Goal: Task Accomplishment & Management: Complete application form

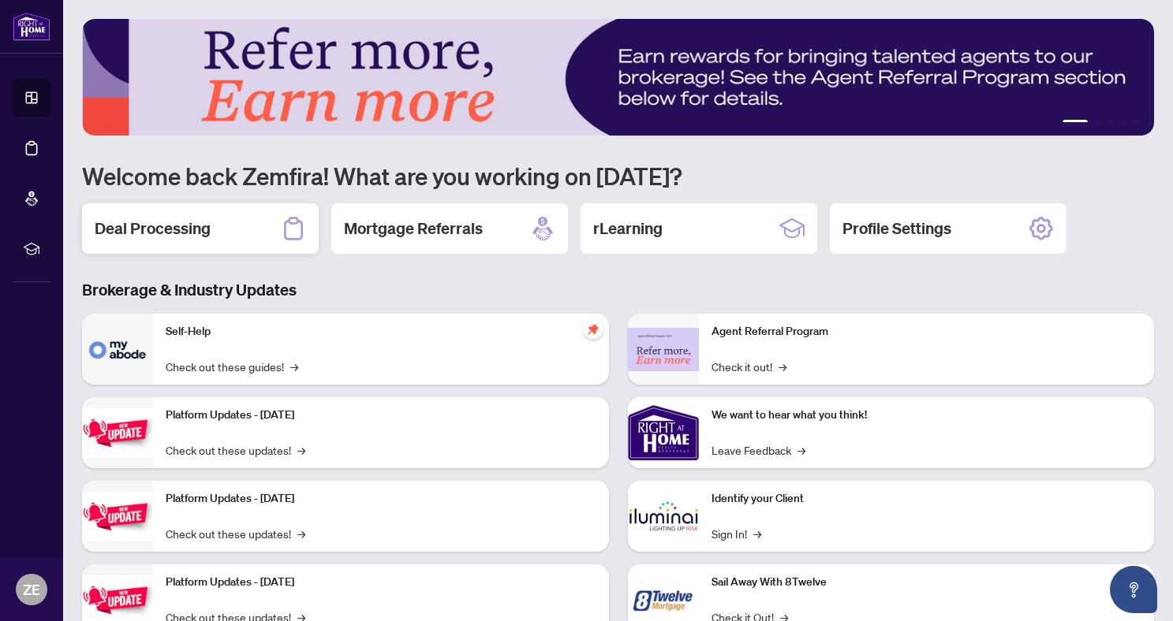
click at [142, 233] on h2 "Deal Processing" at bounding box center [153, 229] width 116 height 22
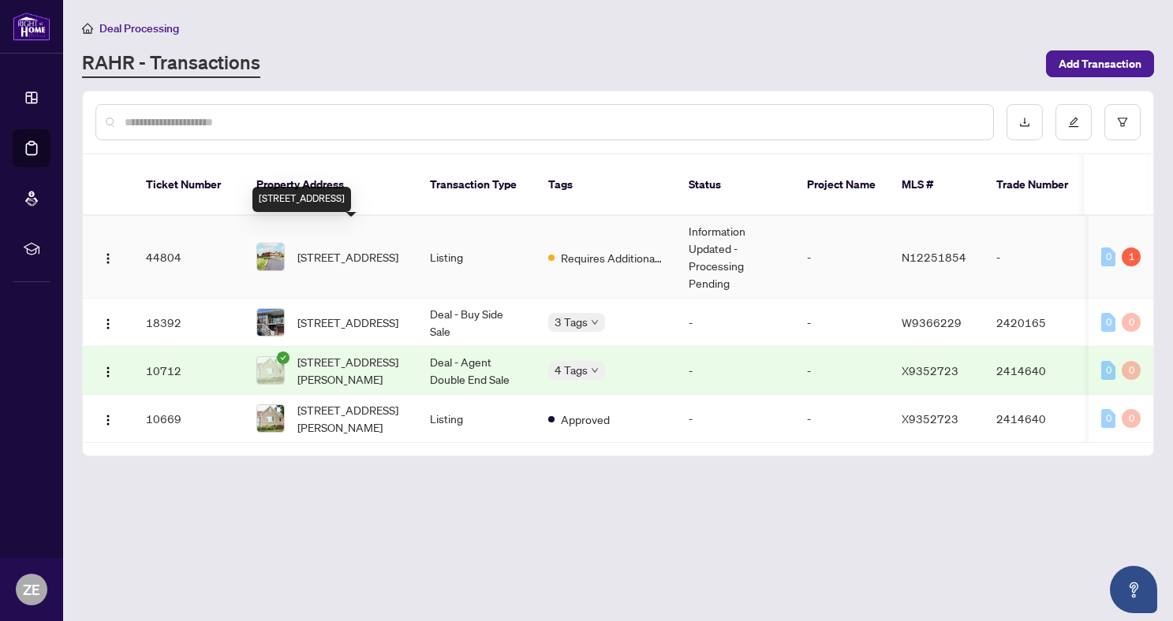
click at [327, 248] on span "28 Lorridge St, Richmond Hill, Ontario L4E 3W4, Canada" at bounding box center [347, 256] width 101 height 17
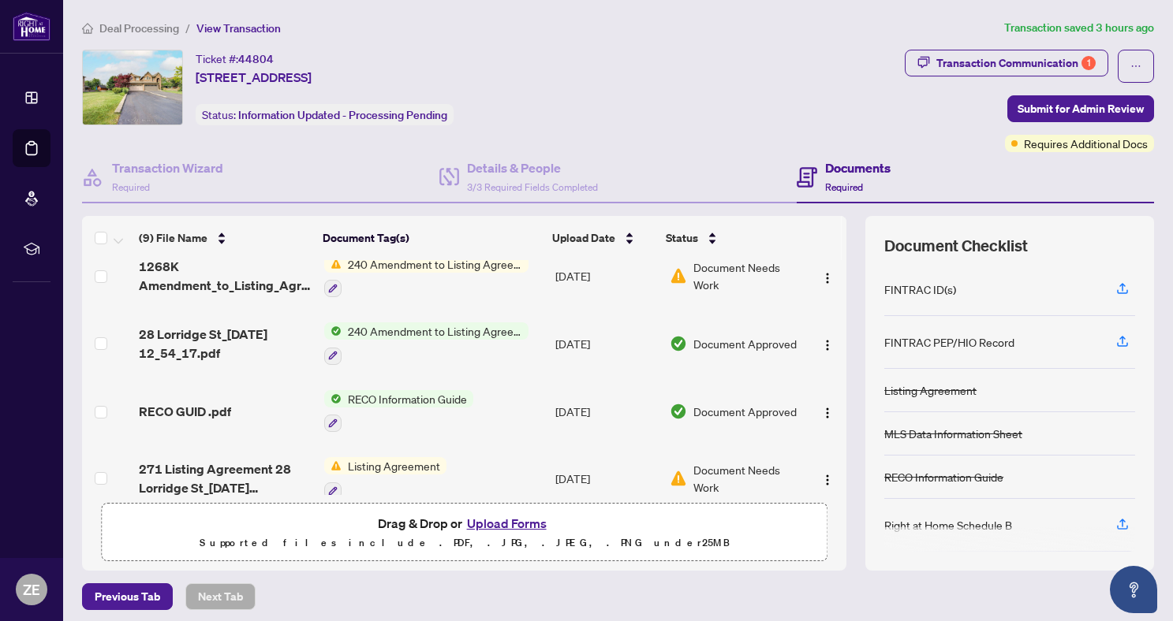
scroll to position [375, 0]
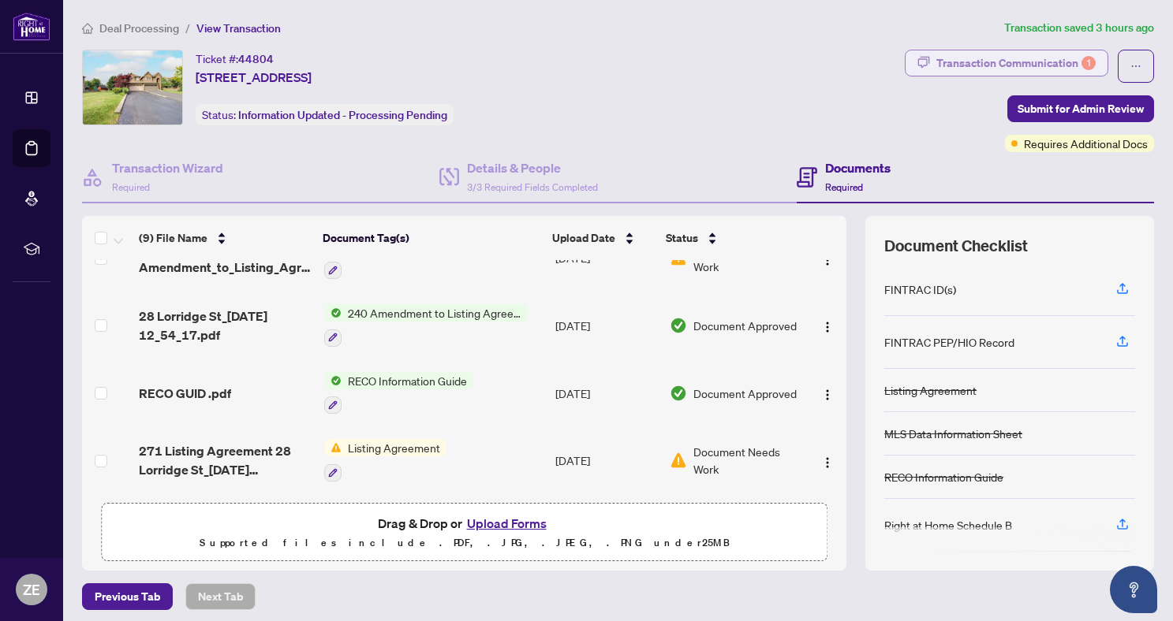
click at [1028, 61] on div "Transaction Communication 1" at bounding box center [1015, 62] width 159 height 25
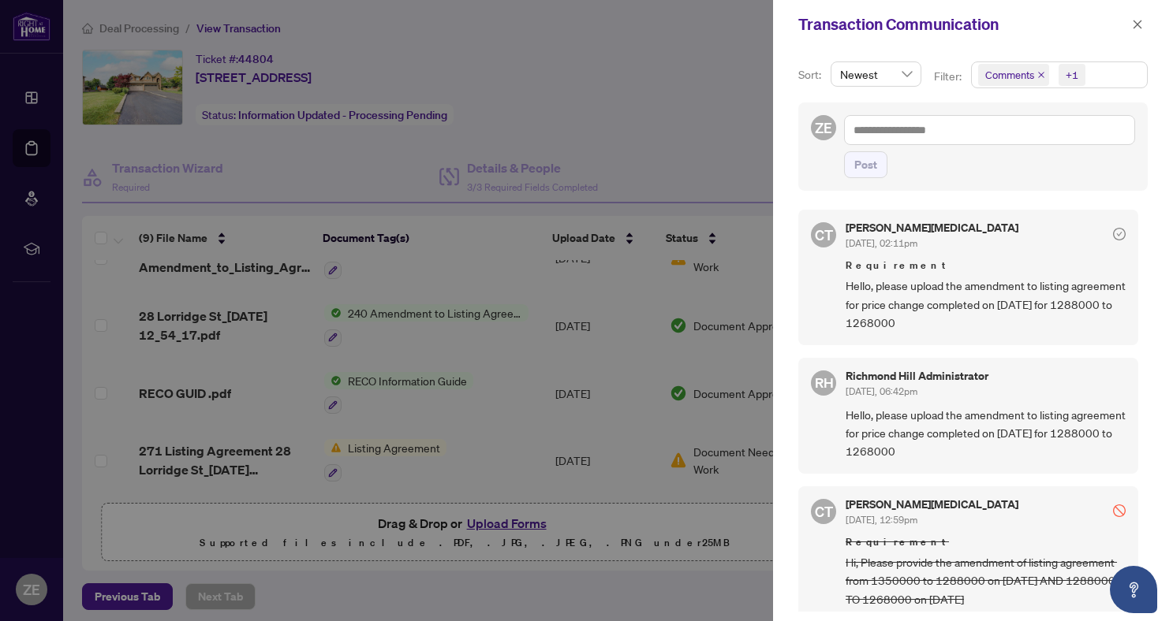
click at [1010, 74] on span "Comments" at bounding box center [1009, 75] width 49 height 16
click at [986, 139] on span "Select Comments" at bounding box center [986, 140] width 13 height 13
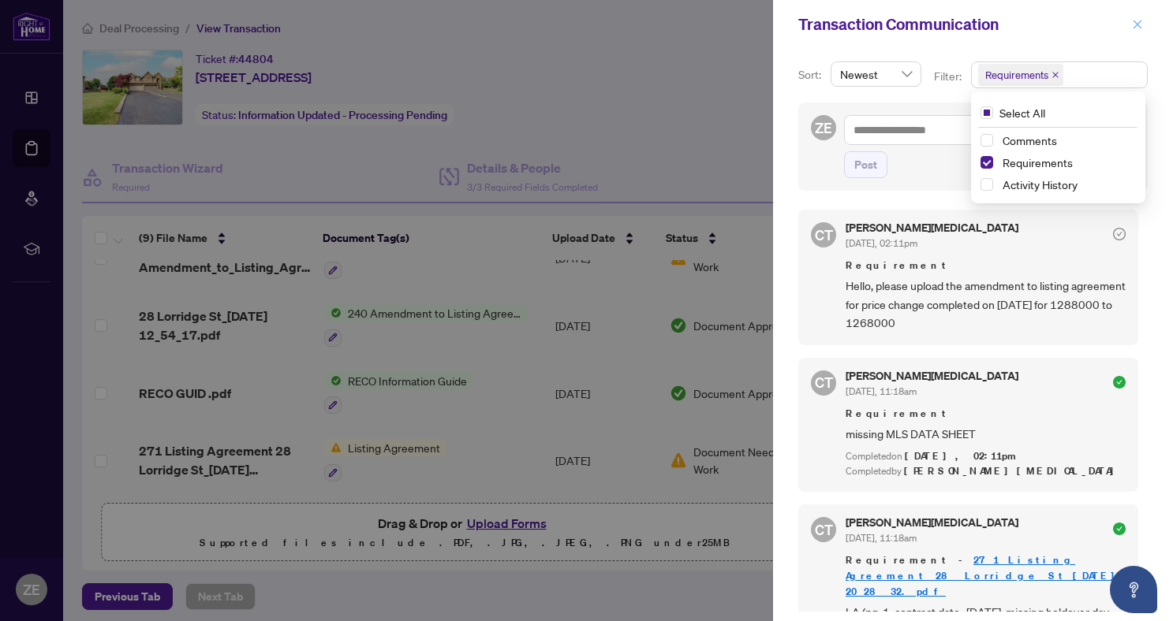
click at [1143, 27] on button "button" at bounding box center [1137, 24] width 21 height 19
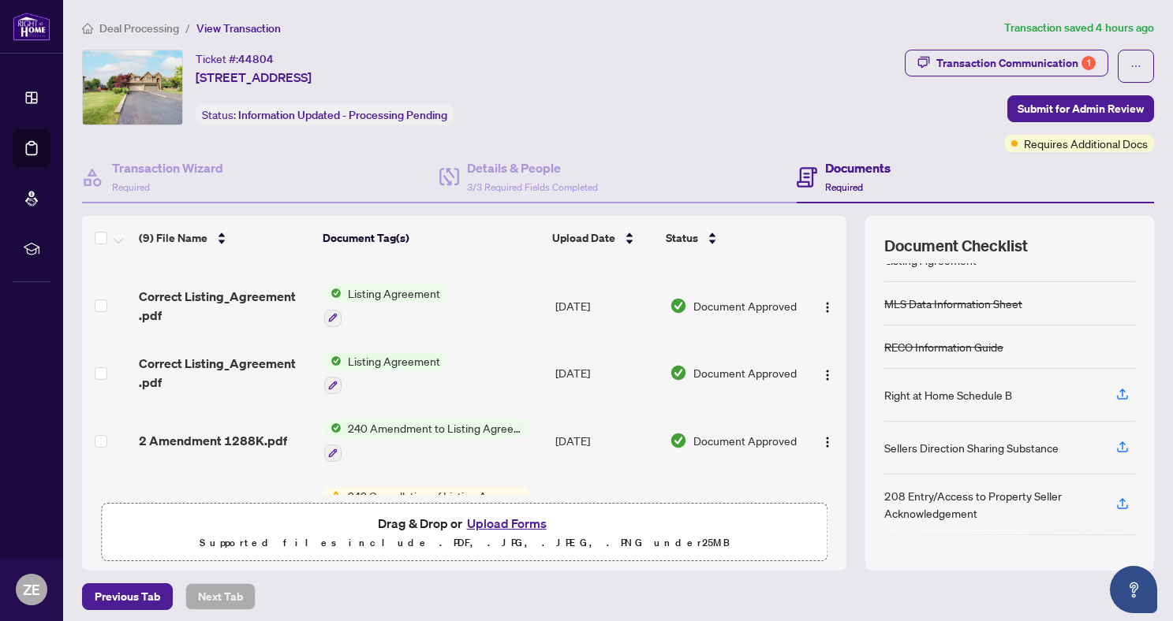
scroll to position [172, 0]
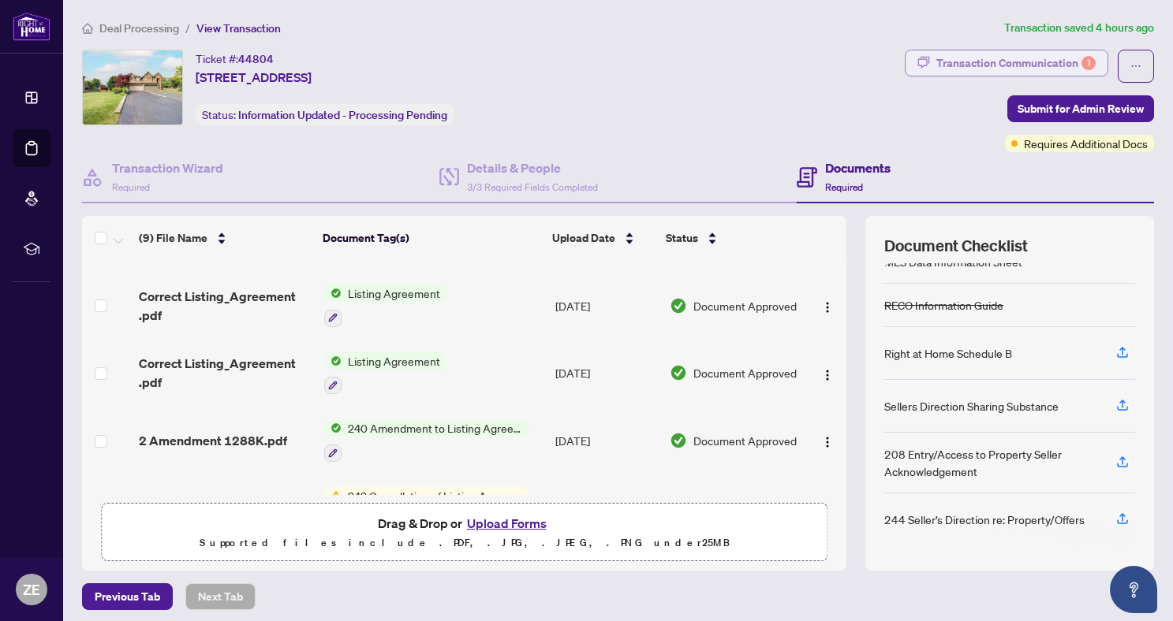
click at [1057, 63] on div "Transaction Communication 1" at bounding box center [1015, 62] width 159 height 25
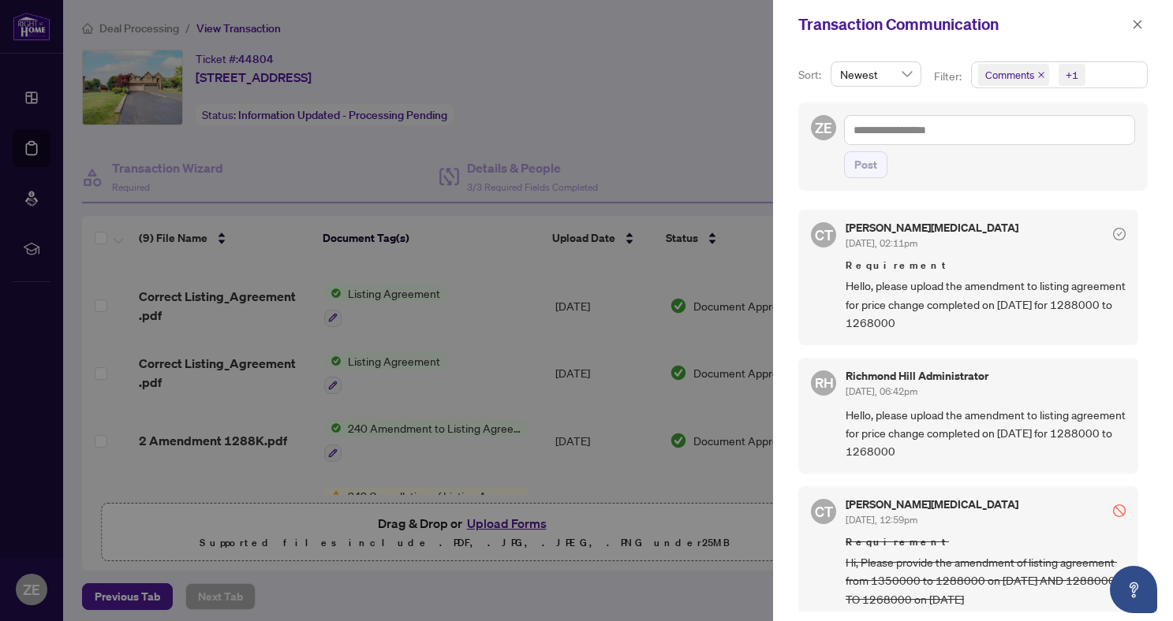
click at [1016, 72] on span "Comments" at bounding box center [1009, 75] width 49 height 16
click at [987, 140] on span "Select Comments" at bounding box center [986, 140] width 13 height 13
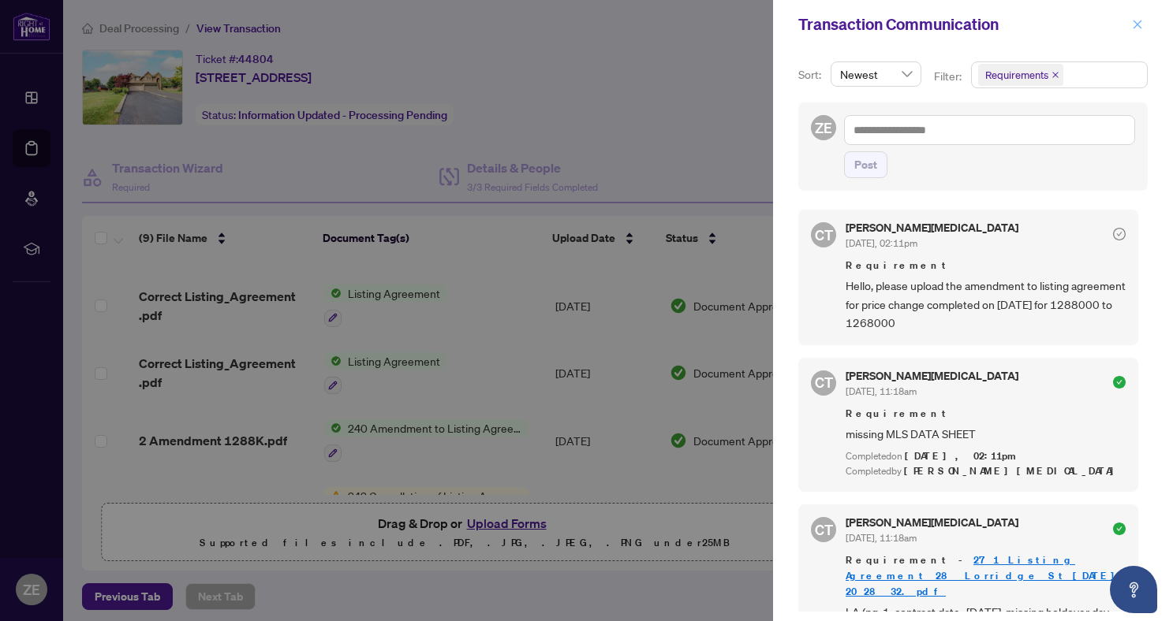
click at [1143, 26] on button "button" at bounding box center [1137, 24] width 21 height 19
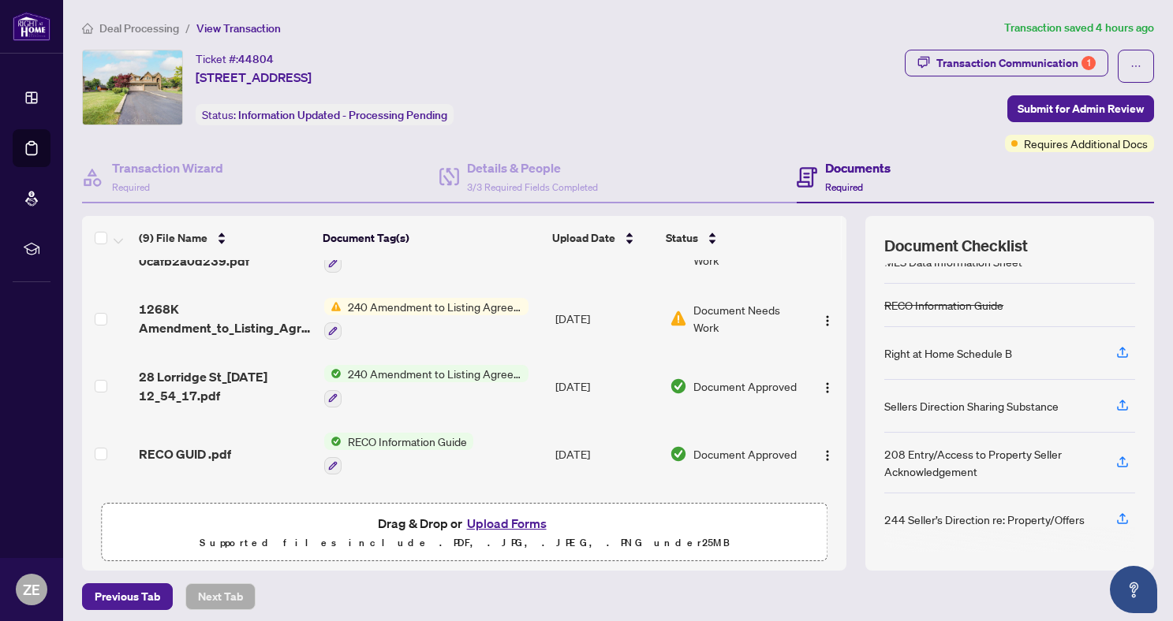
scroll to position [375, 0]
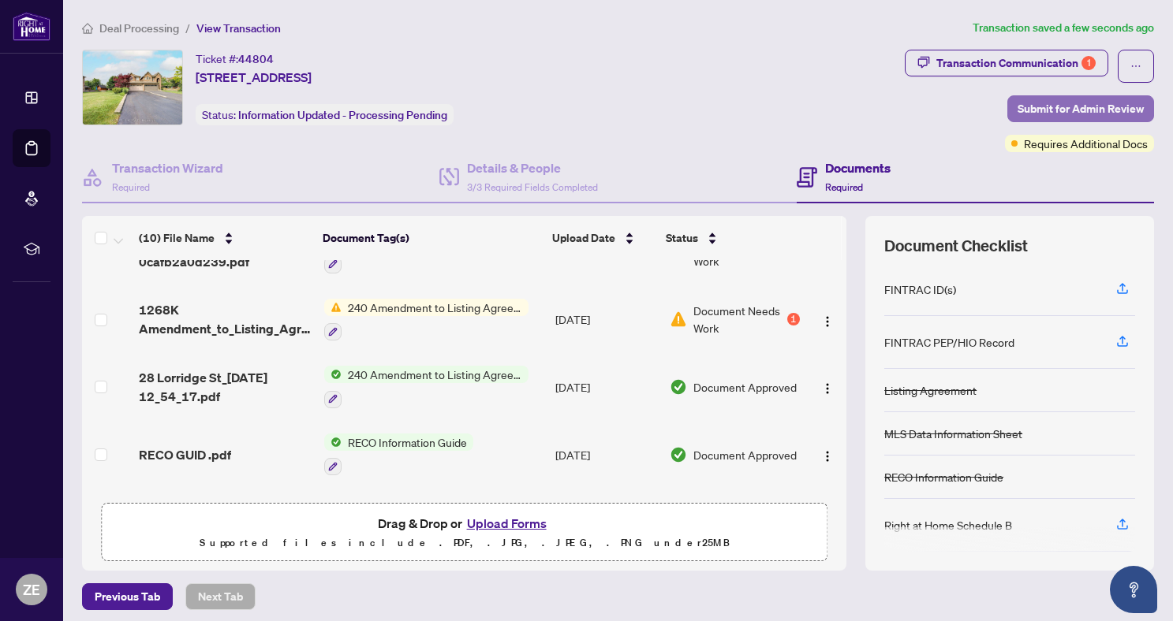
click at [1125, 103] on span "Submit for Admin Review" at bounding box center [1080, 108] width 126 height 25
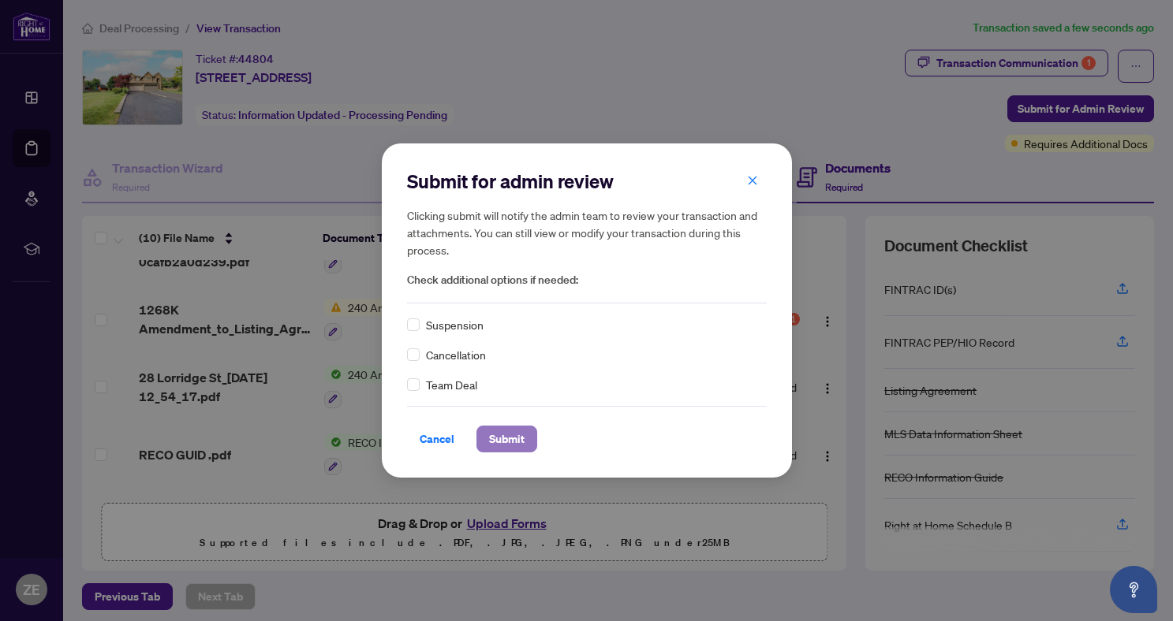
click at [522, 435] on span "Submit" at bounding box center [506, 439] width 35 height 25
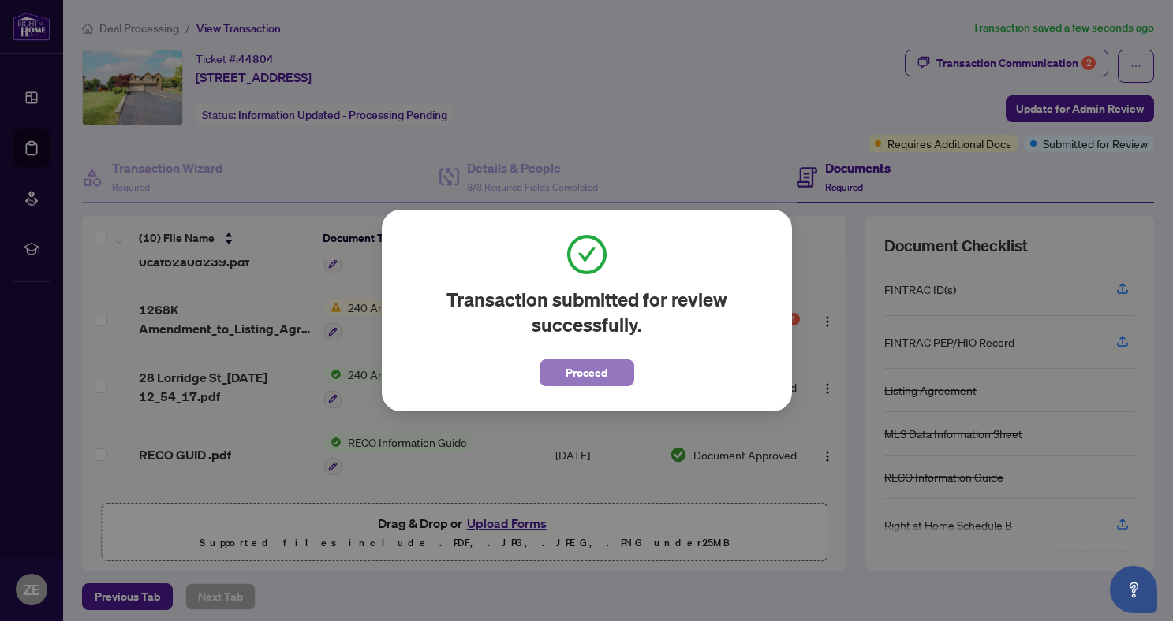
click at [580, 372] on span "Proceed" at bounding box center [586, 372] width 42 height 25
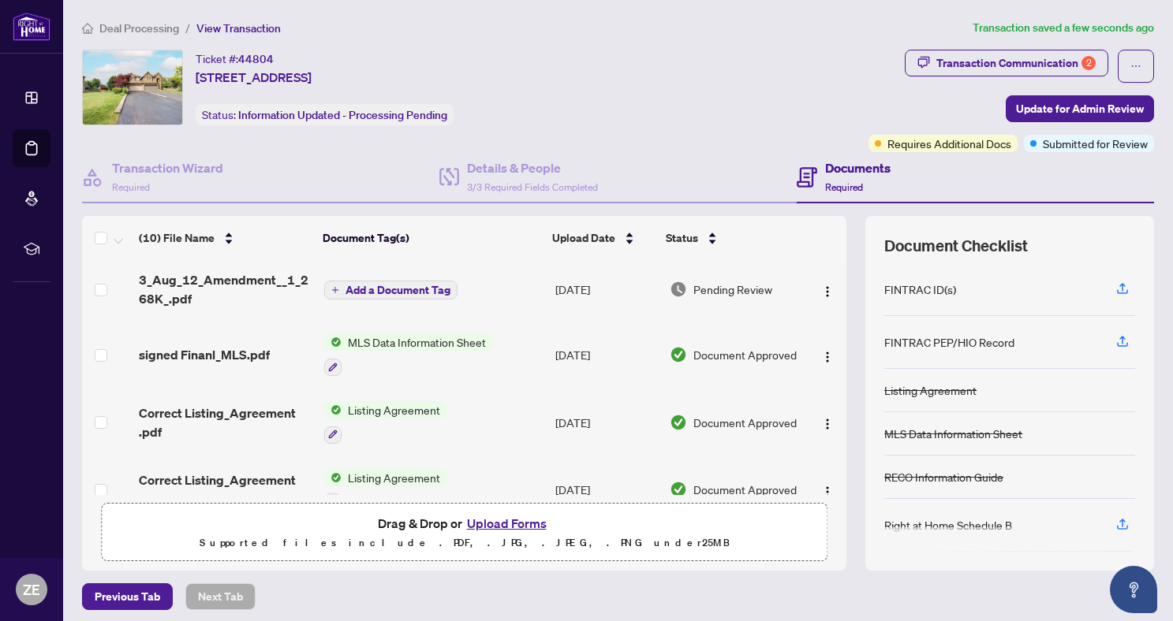
scroll to position [0, 0]
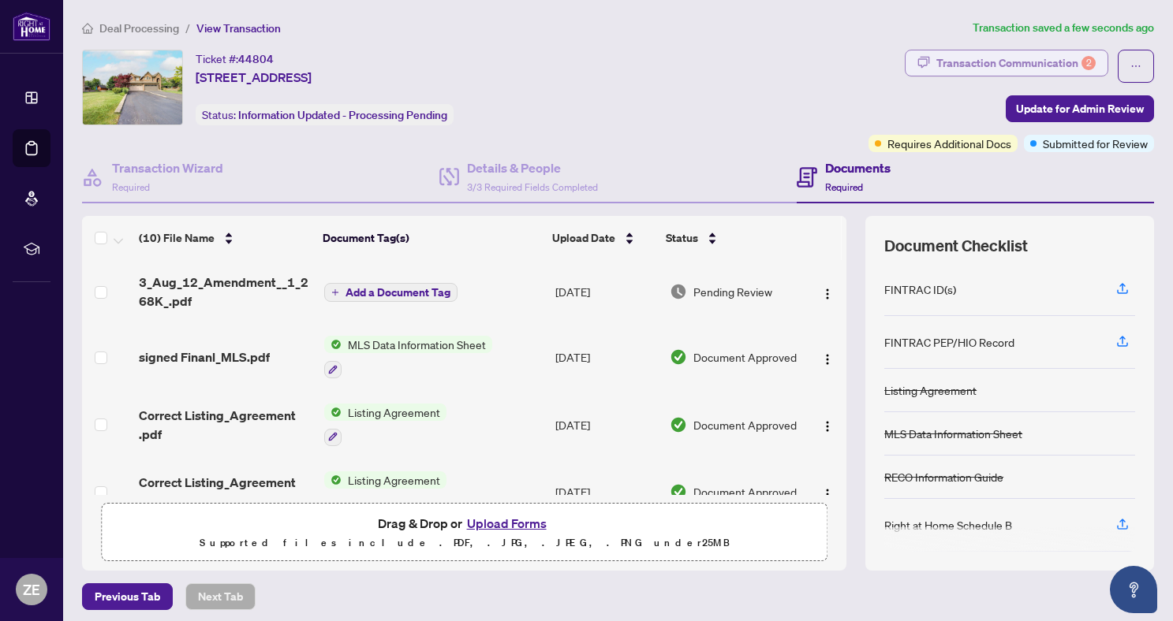
click at [1031, 57] on div "Transaction Communication 2" at bounding box center [1015, 62] width 159 height 25
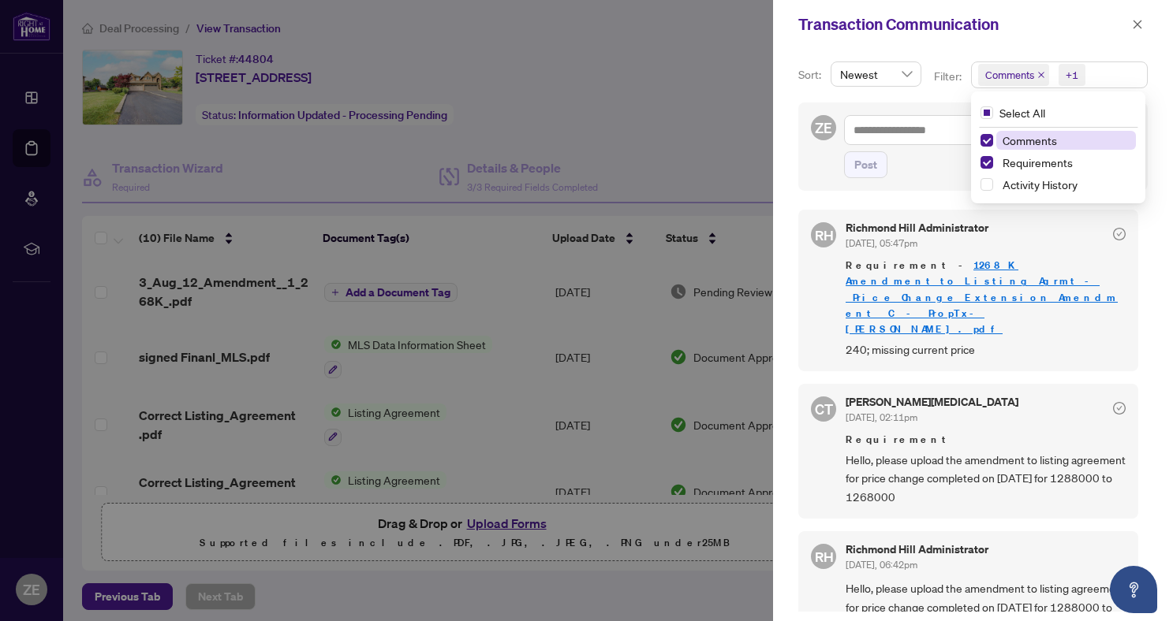
click at [1017, 74] on span "Comments" at bounding box center [1009, 75] width 49 height 16
click at [989, 132] on div "Comments" at bounding box center [1057, 140] width 155 height 19
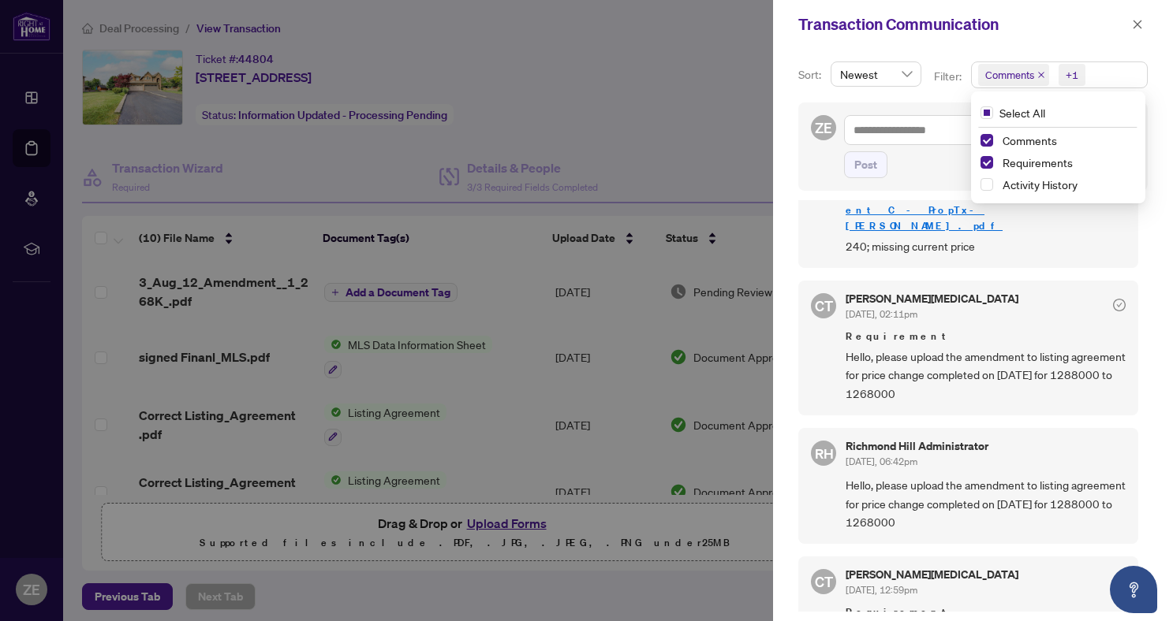
scroll to position [104, 0]
click at [1142, 20] on icon "close" at bounding box center [1137, 24] width 11 height 11
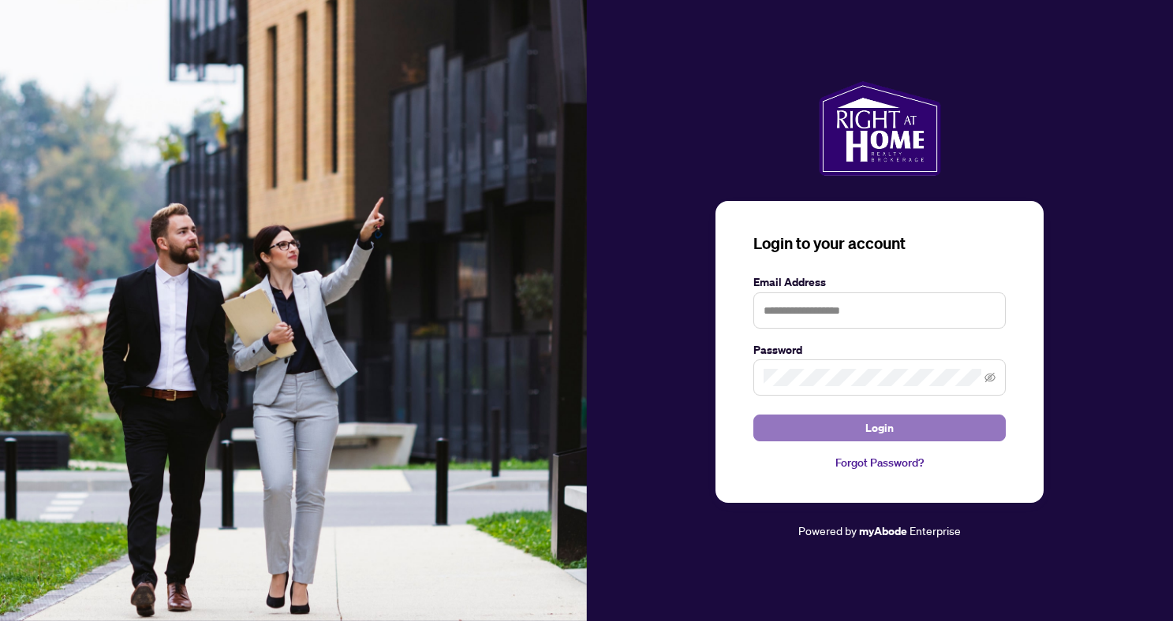
click at [850, 435] on button "Login" at bounding box center [879, 428] width 252 height 27
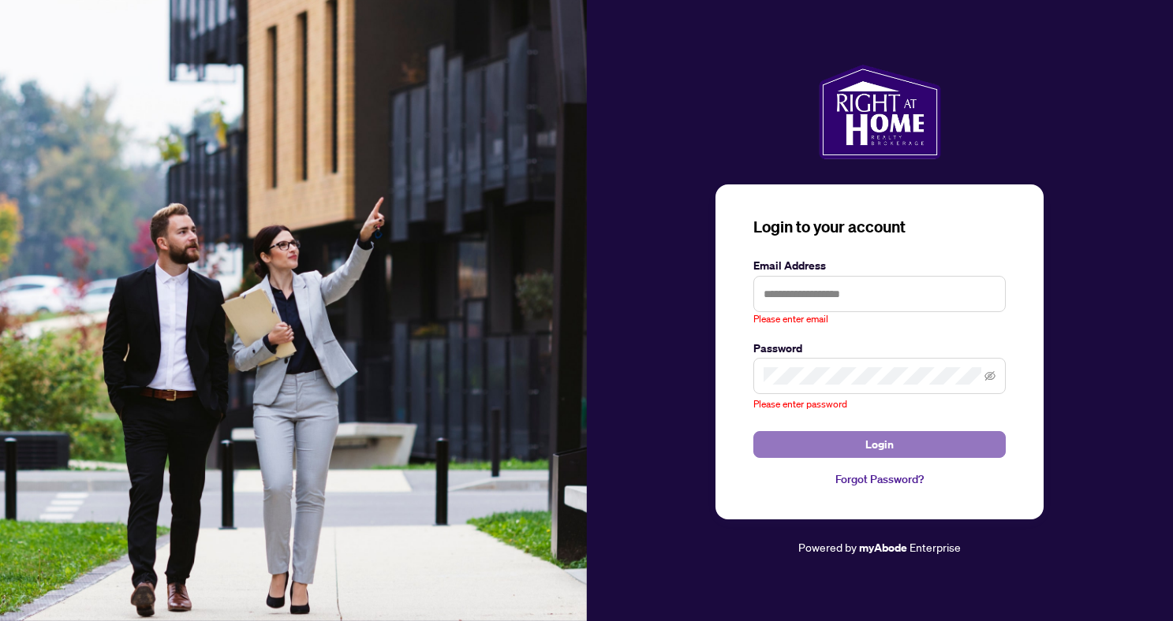
click at [849, 441] on button "Login" at bounding box center [879, 444] width 252 height 27
click at [837, 430] on form "Email Address Please enter email Password Please enter password Login" at bounding box center [879, 358] width 252 height 202
click at [839, 438] on button "Login" at bounding box center [879, 444] width 252 height 27
click at [820, 288] on input "text" at bounding box center [879, 294] width 252 height 36
type input "**********"
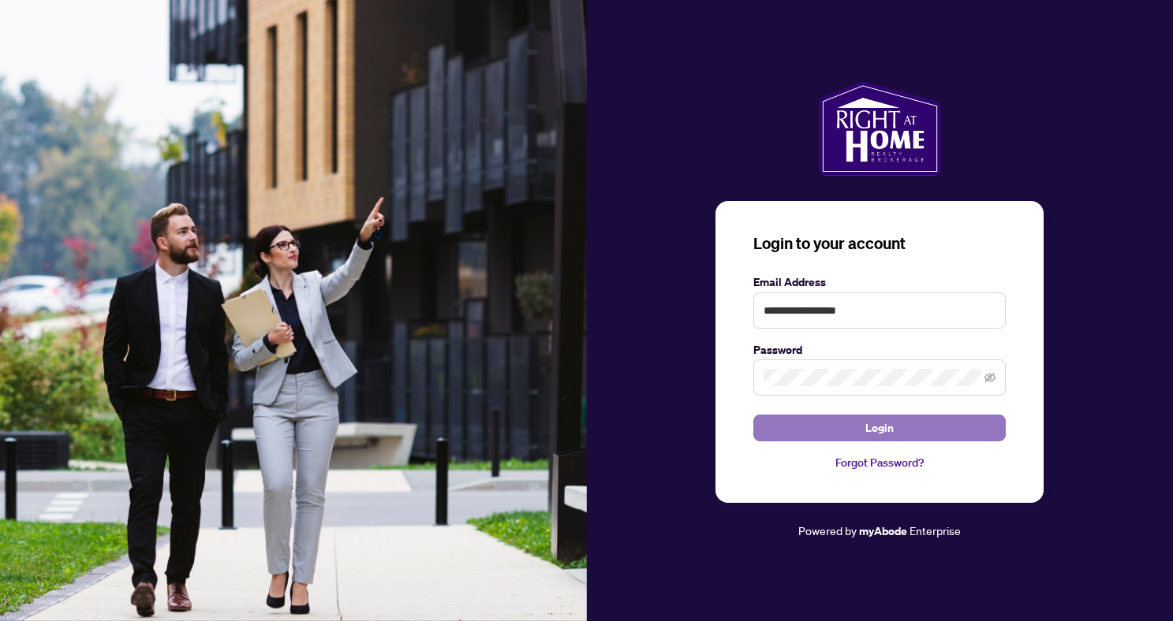
click at [868, 427] on span "Login" at bounding box center [879, 428] width 28 height 25
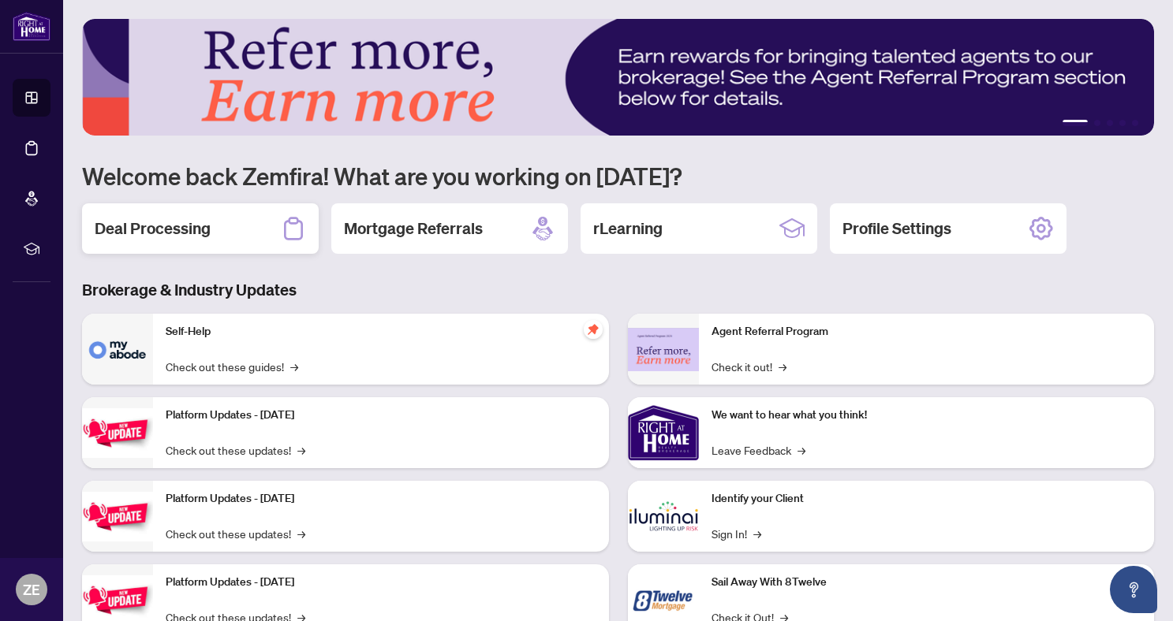
click at [161, 238] on h2 "Deal Processing" at bounding box center [153, 229] width 116 height 22
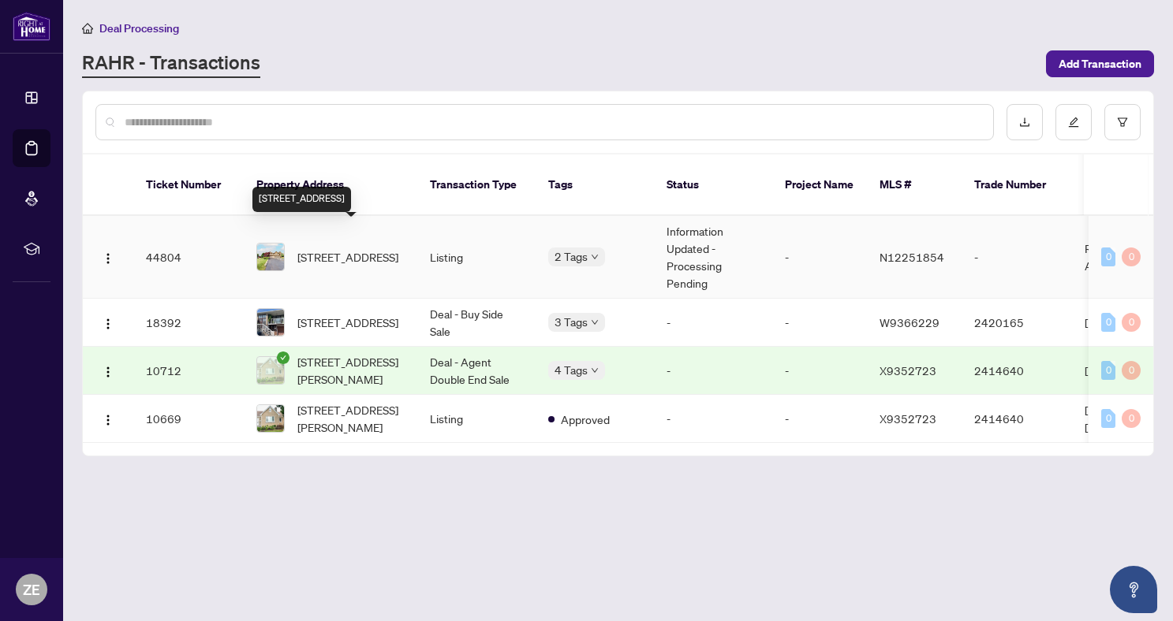
click at [327, 248] on span "28 Lorridge St, Richmond Hill, Ontario L4E 3W4, Canada" at bounding box center [347, 256] width 101 height 17
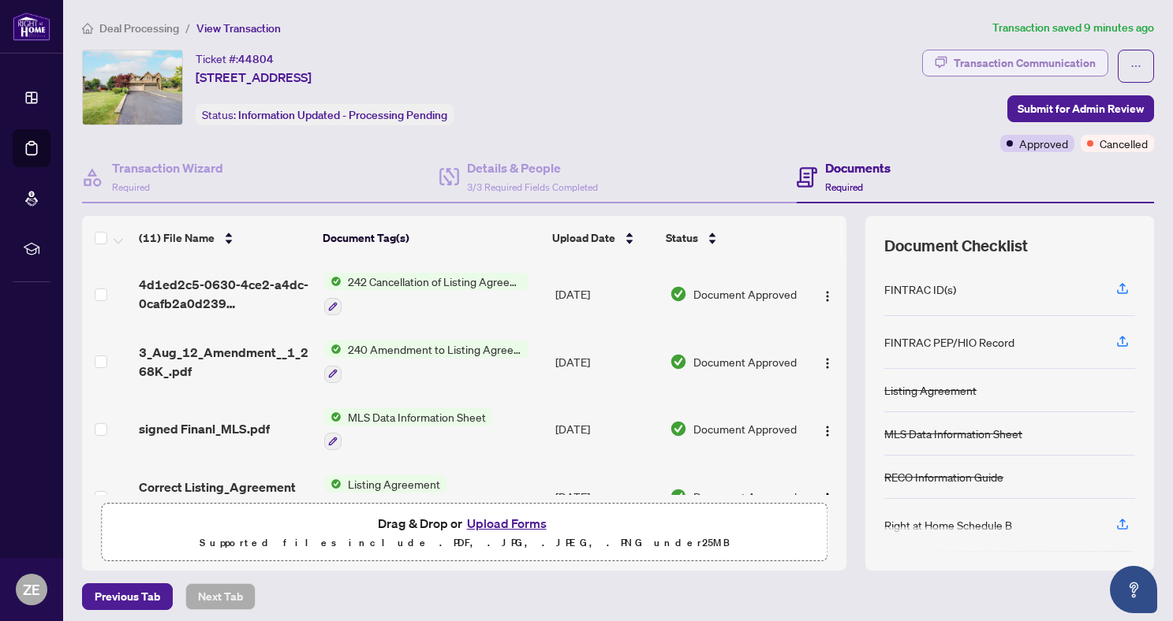
click at [1044, 56] on div "Transaction Communication" at bounding box center [1024, 62] width 142 height 25
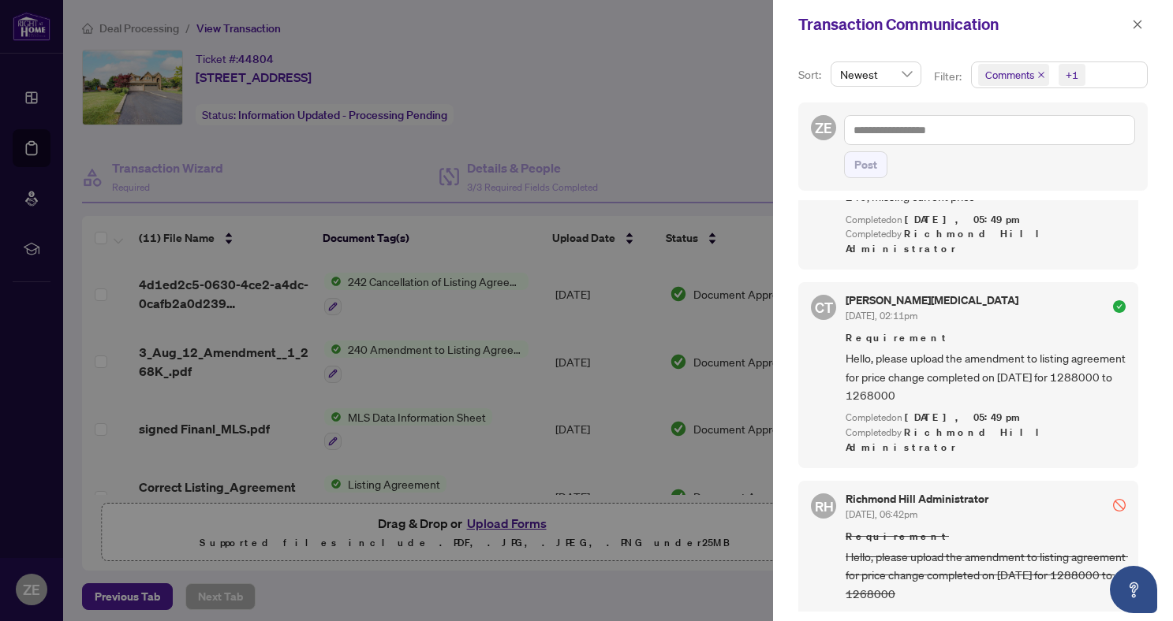
scroll to position [508, 0]
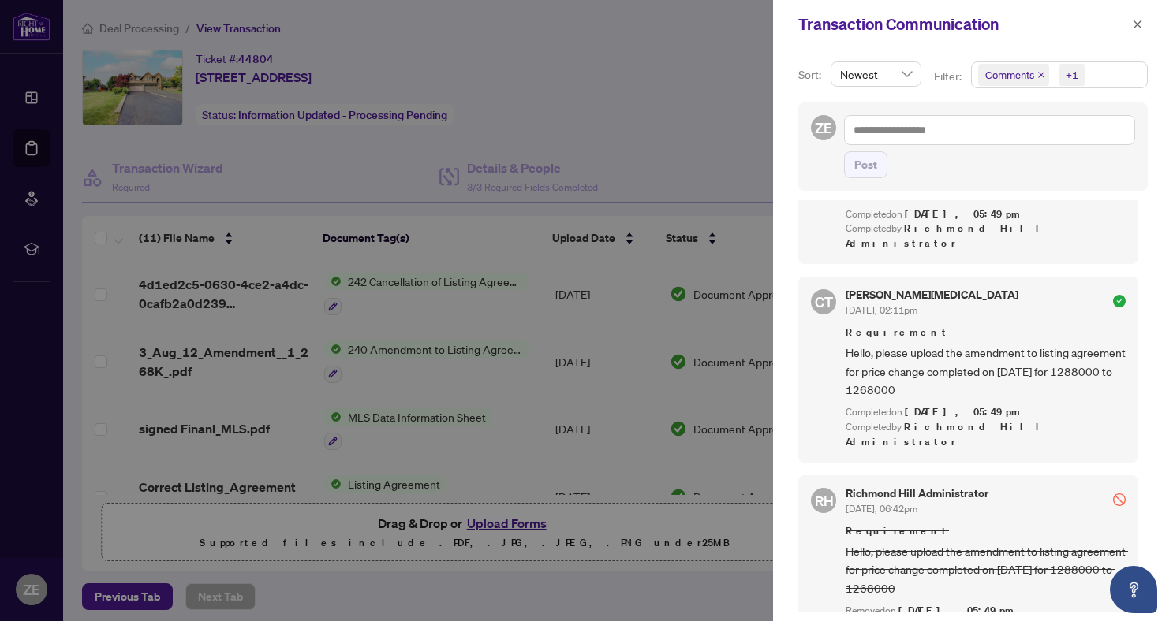
click at [668, 453] on div at bounding box center [586, 310] width 1173 height 621
click at [1134, 27] on icon "close" at bounding box center [1137, 24] width 9 height 9
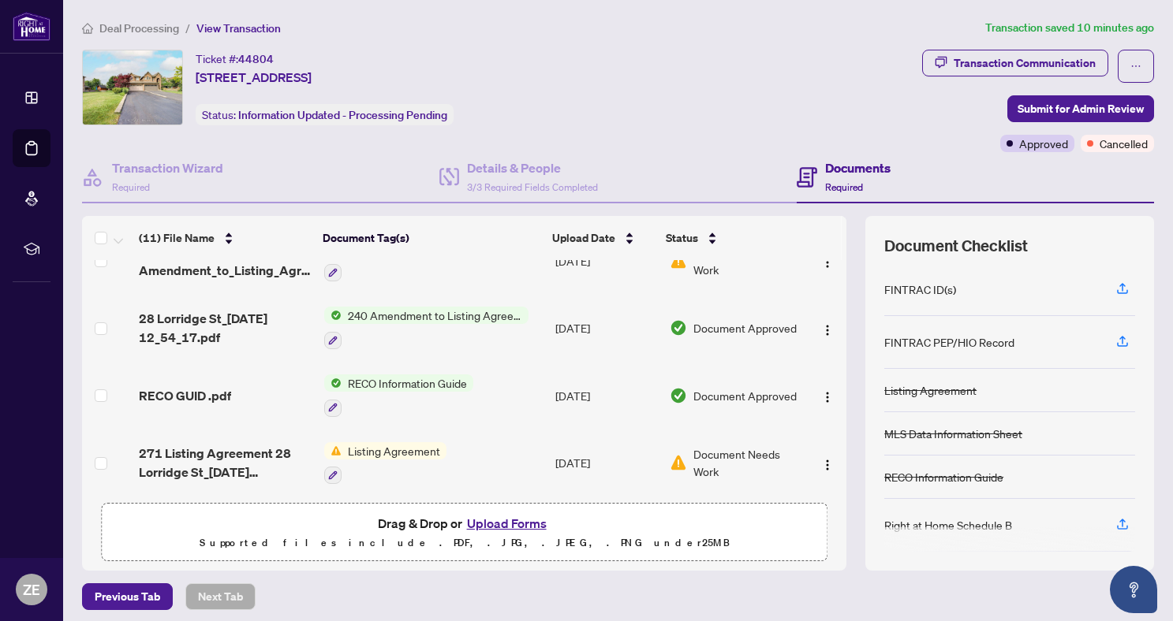
scroll to position [510, 0]
